Goal: Task Accomplishment & Management: Manage account settings

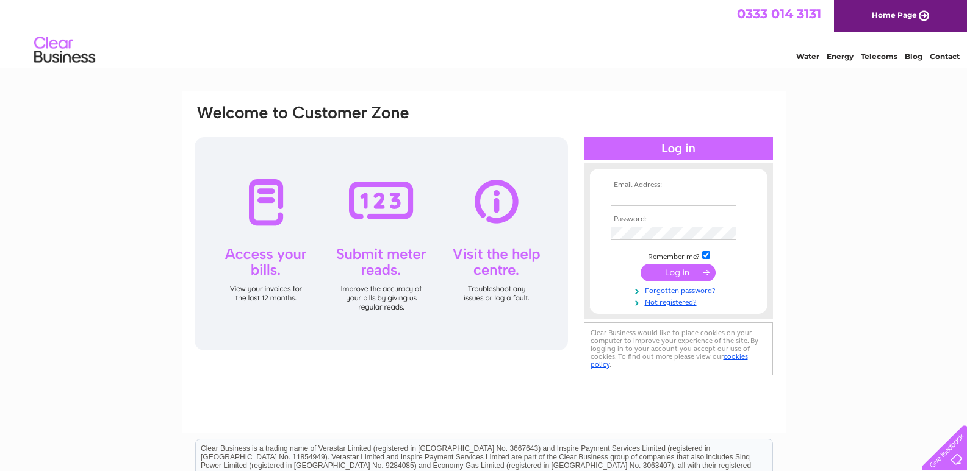
click at [617, 203] on input "text" at bounding box center [673, 199] width 126 height 13
type input "gillbardsarah@gmail.com"
click at [681, 267] on input "submit" at bounding box center [677, 272] width 75 height 17
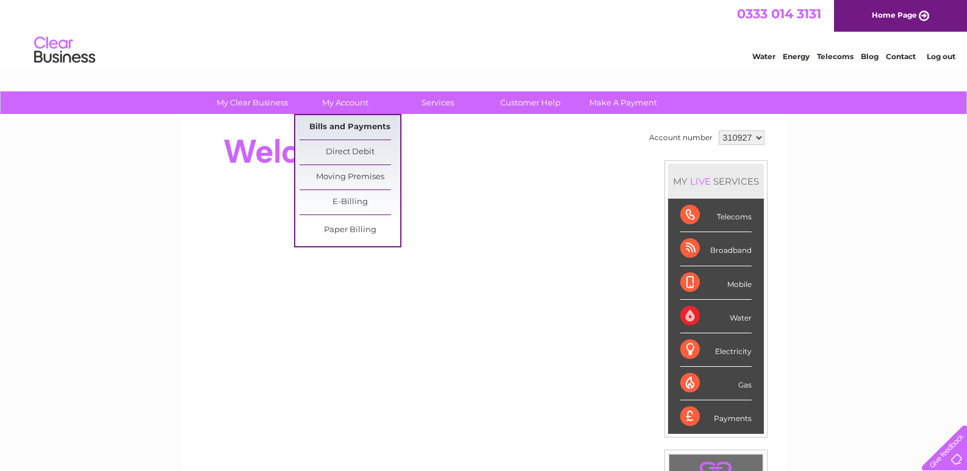
click at [331, 124] on link "Bills and Payments" at bounding box center [349, 127] width 101 height 24
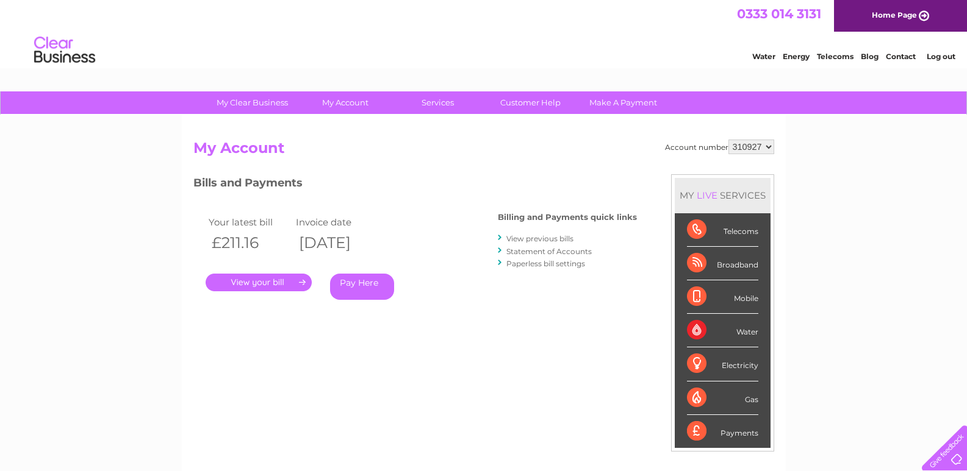
click at [528, 238] on link "View previous bills" at bounding box center [539, 238] width 67 height 9
click at [235, 279] on link "." at bounding box center [259, 283] width 106 height 18
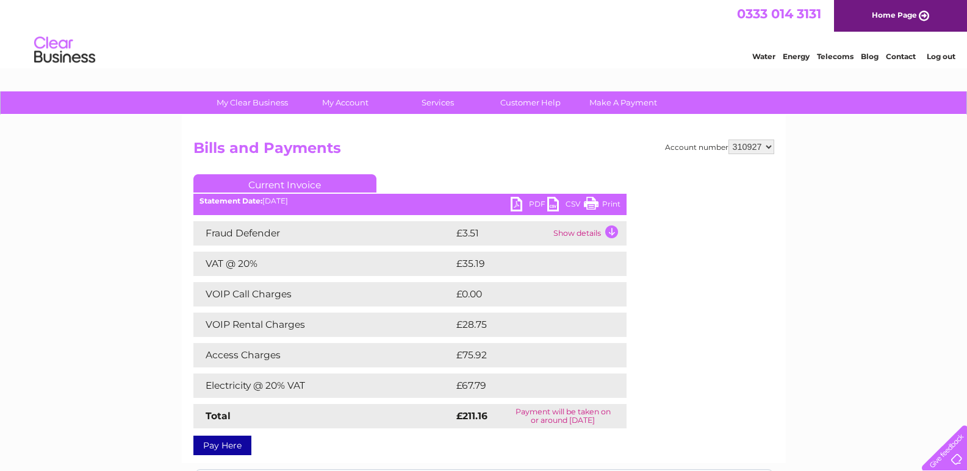
click at [595, 199] on link "Print" at bounding box center [602, 206] width 37 height 18
click at [212, 446] on link "Pay Here" at bounding box center [222, 446] width 58 height 20
